Goal: Check status: Check status

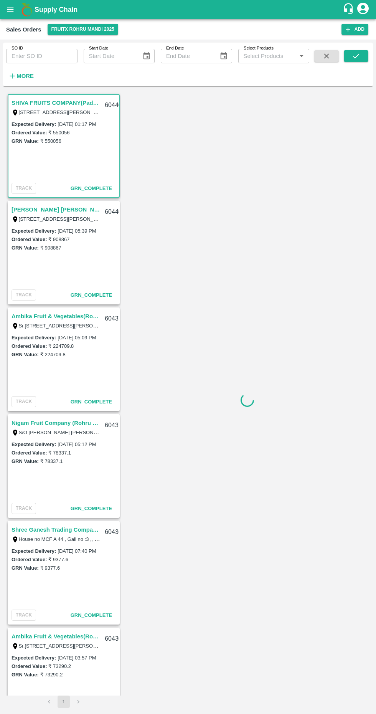
scroll to position [571, 0]
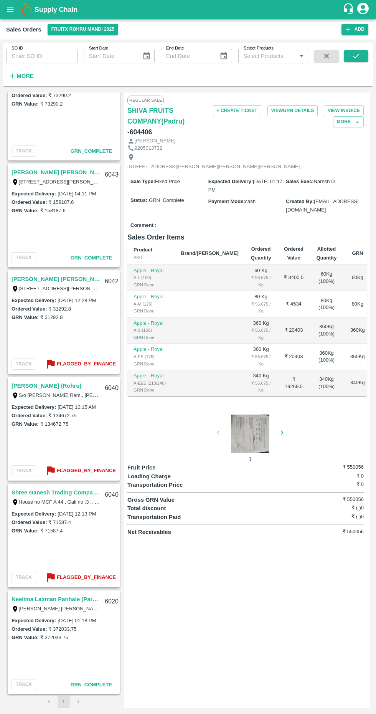
click at [79, 597] on link "Neelima Laxman Panhale (Parala)" at bounding box center [56, 599] width 89 height 10
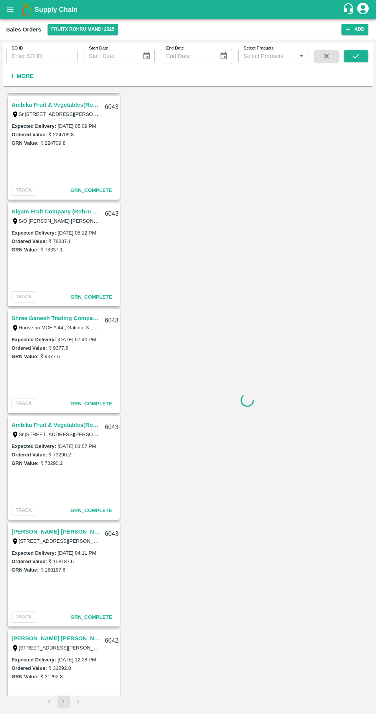
scroll to position [571, 0]
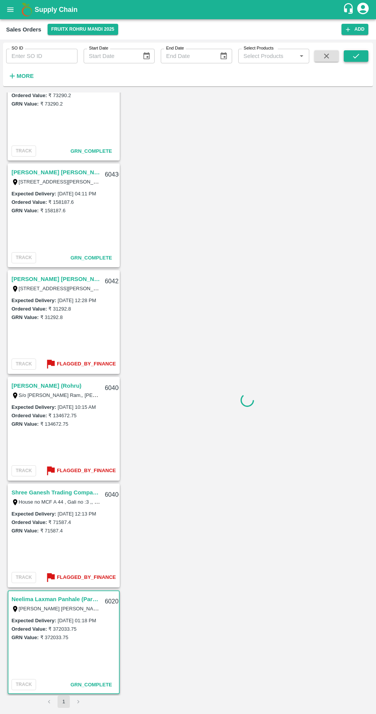
click at [356, 56] on icon "submit" at bounding box center [356, 56] width 8 height 8
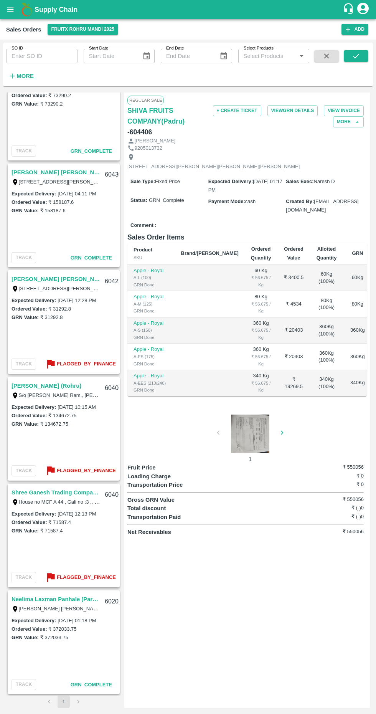
click at [249, 450] on div at bounding box center [250, 434] width 58 height 38
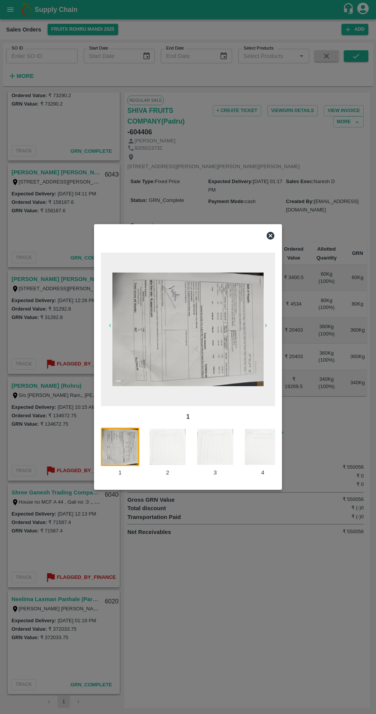
click at [271, 233] on icon at bounding box center [271, 236] width 8 height 8
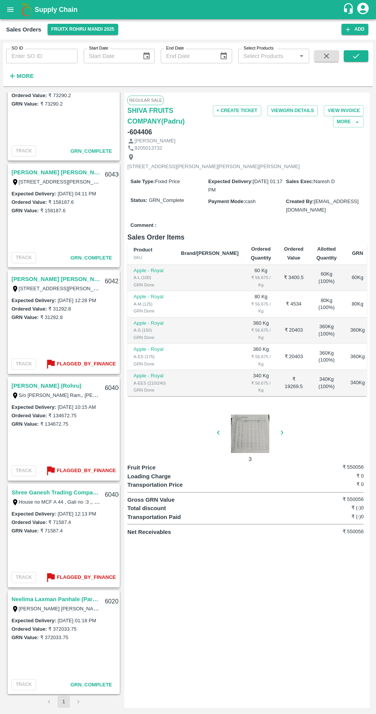
click at [61, 599] on link "Neelima Laxman Panhale (Parala)" at bounding box center [56, 599] width 89 height 10
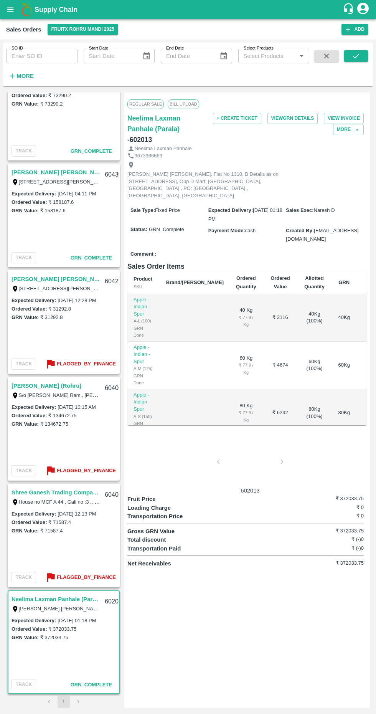
click at [251, 449] on div at bounding box center [250, 464] width 58 height 41
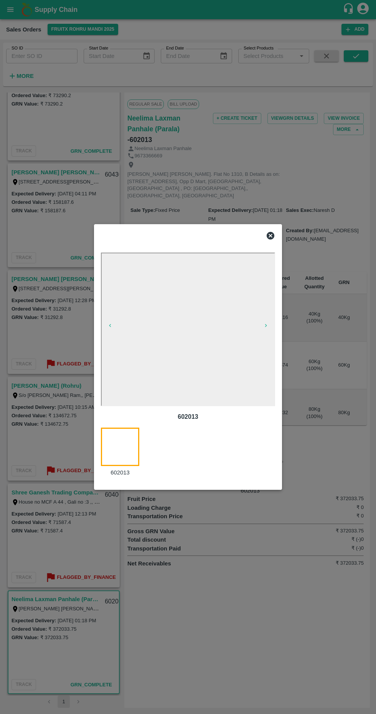
click at [282, 231] on div "602013 602013" at bounding box center [188, 357] width 188 height 266
click at [273, 234] on icon at bounding box center [271, 236] width 8 height 8
